Goal: Register for event/course

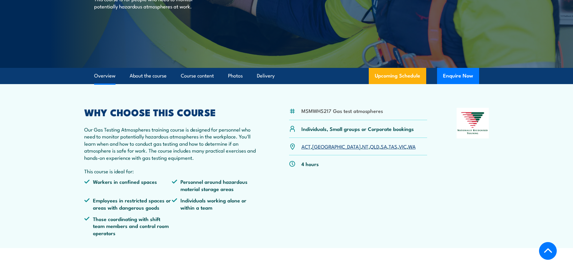
scroll to position [120, 0]
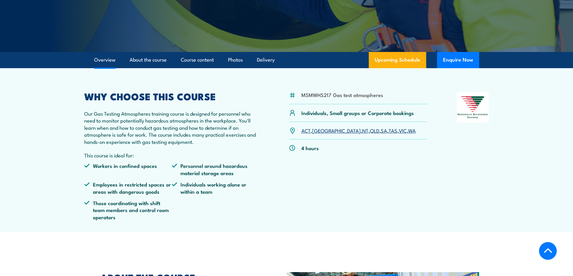
click at [370, 132] on link "QLD" at bounding box center [374, 130] width 9 height 7
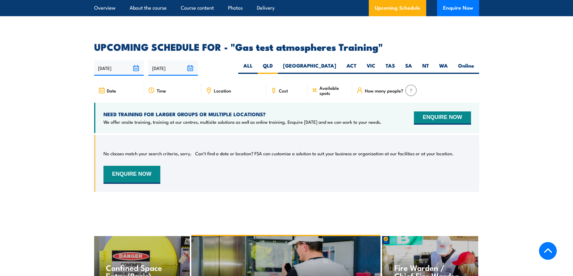
scroll to position [916, 0]
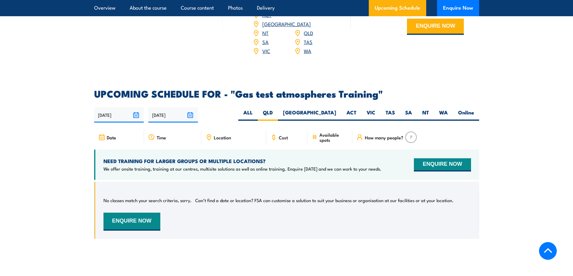
click at [135, 107] on input "[DATE]" at bounding box center [119, 114] width 50 height 15
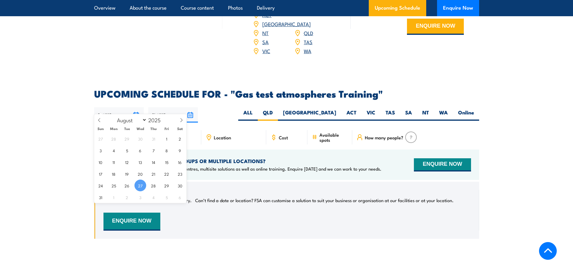
click at [191, 107] on input "[DATE]" at bounding box center [173, 114] width 50 height 15
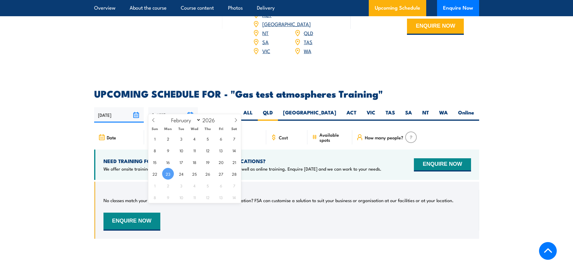
click at [507, 132] on section "UPCOMING SCHEDULE FOR - "Gas test atmospheres Training" 27/08/2025 23/02/2026" at bounding box center [286, 168] width 573 height 159
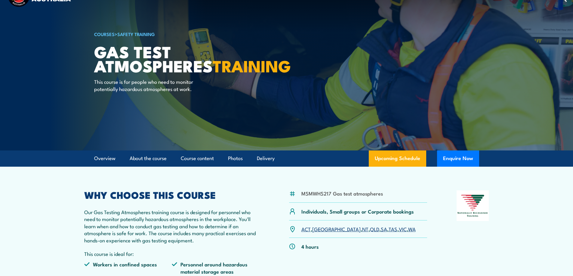
scroll to position [0, 0]
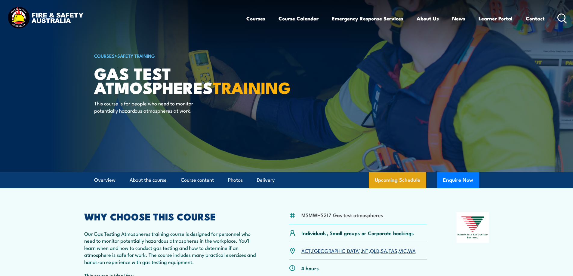
click at [406, 178] on link "Upcoming Schedule" at bounding box center [397, 180] width 57 height 16
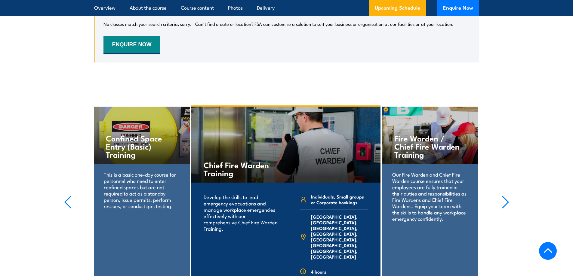
scroll to position [956, 0]
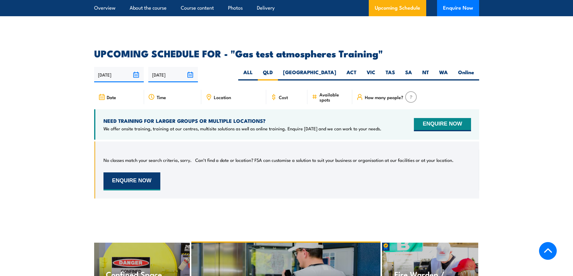
click at [142, 173] on button "ENQUIRE NOW" at bounding box center [131, 182] width 57 height 18
